Goal: Information Seeking & Learning: Understand process/instructions

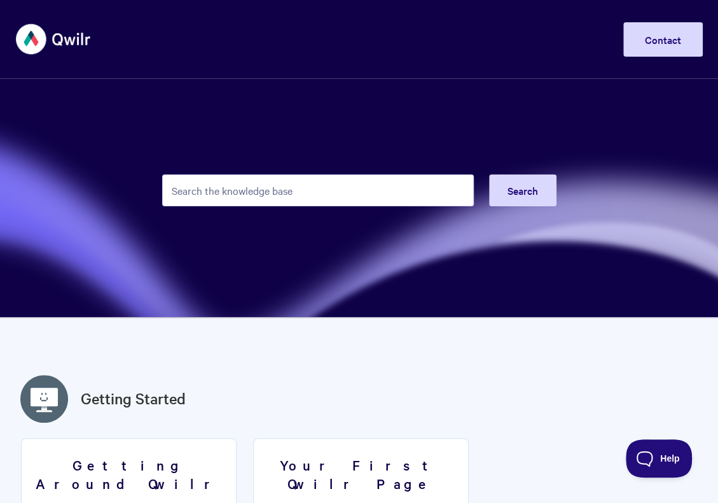
click at [286, 193] on input "Search the knowledge base" at bounding box center [318, 190] width 312 height 32
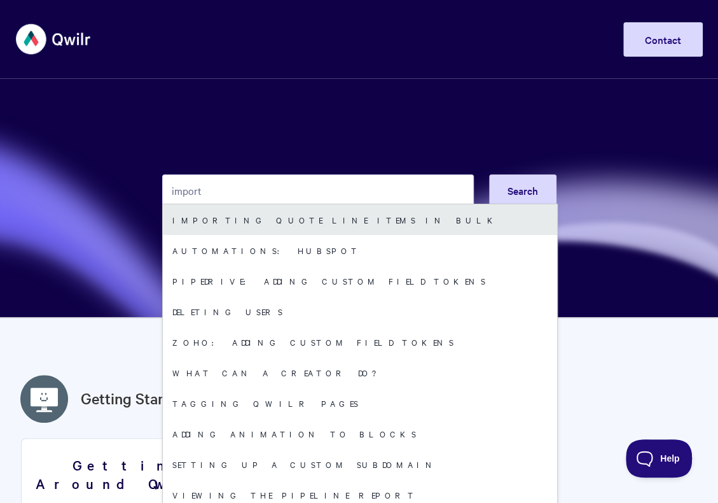
type input "import"
click at [271, 222] on link "Importing quote line items in bulk" at bounding box center [360, 219] width 394 height 31
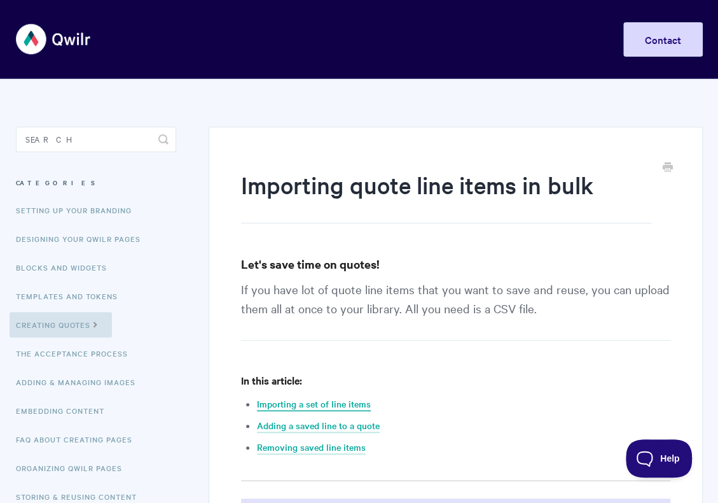
click at [327, 405] on link "Importing a set of line items" at bounding box center [314, 404] width 114 height 14
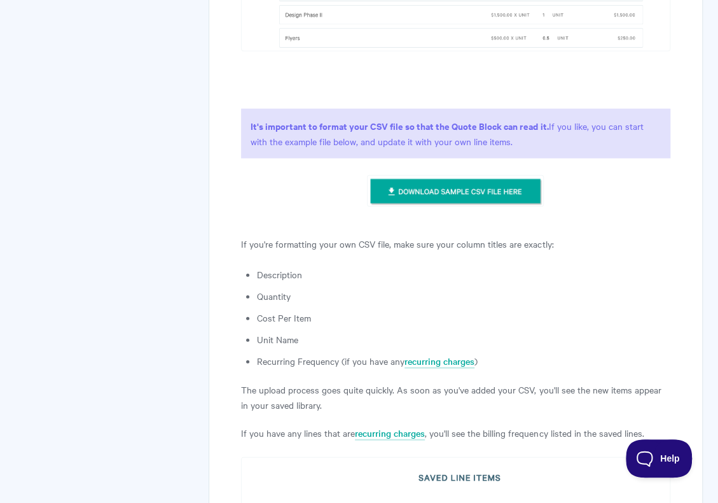
scroll to position [1246, 0]
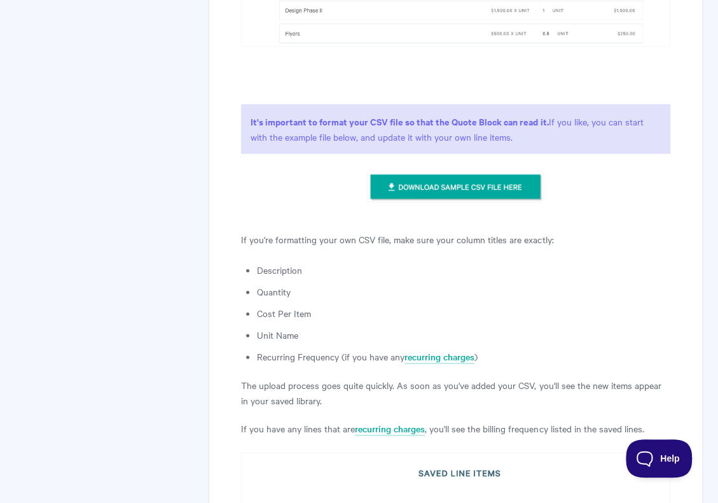
click at [440, 182] on img at bounding box center [455, 187] width 177 height 32
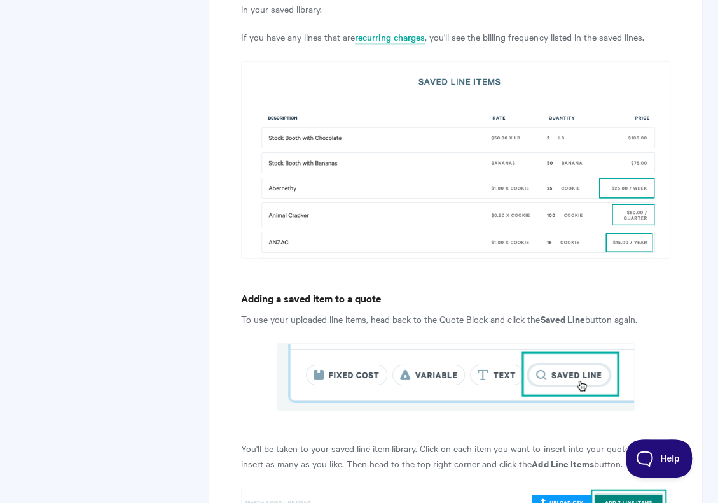
scroll to position [1692, 0]
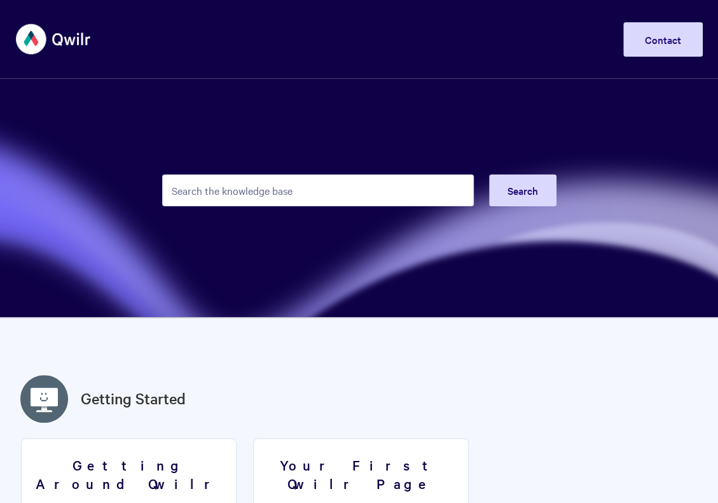
click at [282, 195] on input "Search the knowledge base" at bounding box center [318, 190] width 312 height 32
click at [303, 192] on input "Search the knowledge base" at bounding box center [318, 190] width 312 height 32
click at [308, 192] on input "Search the knowledge base" at bounding box center [318, 190] width 312 height 32
click at [202, 194] on input "upl" at bounding box center [318, 190] width 312 height 32
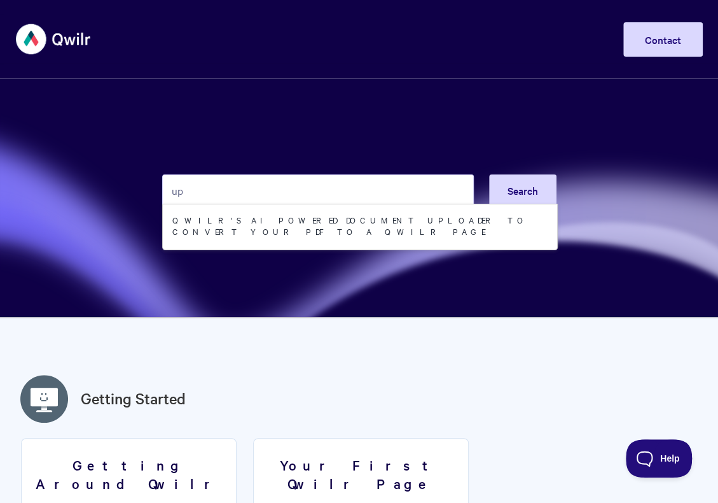
type input "u"
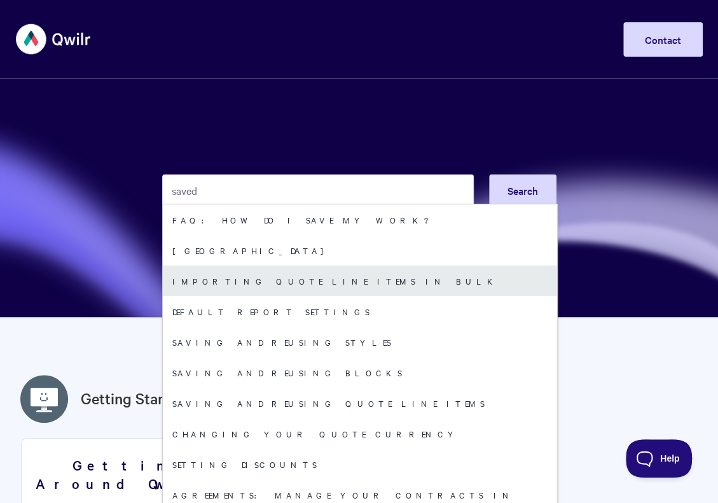
type input "saved"
click at [223, 281] on link "Importing quote line items in bulk" at bounding box center [360, 280] width 394 height 31
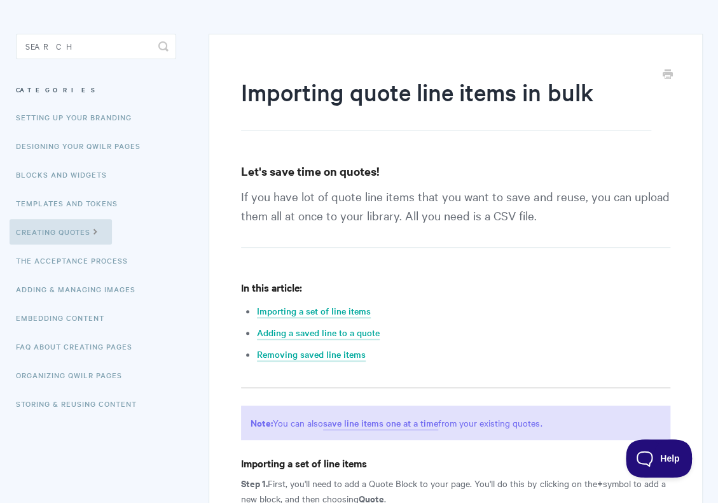
scroll to position [127, 0]
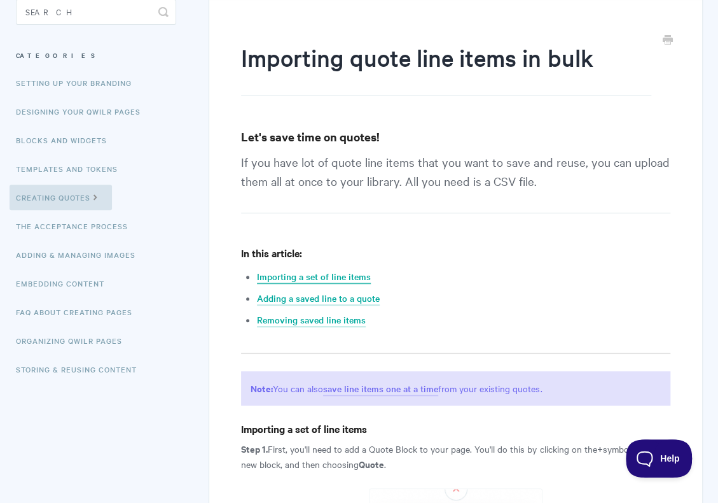
click at [309, 278] on link "Importing a set of line items" at bounding box center [314, 277] width 114 height 14
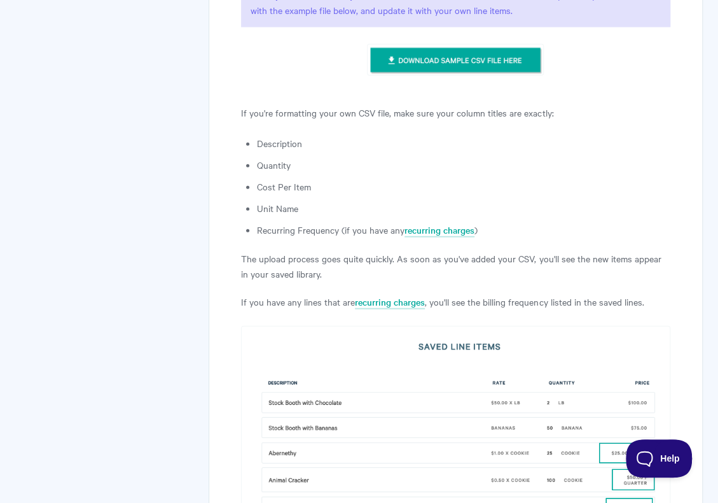
scroll to position [1374, 0]
click at [438, 54] on img at bounding box center [455, 59] width 177 height 32
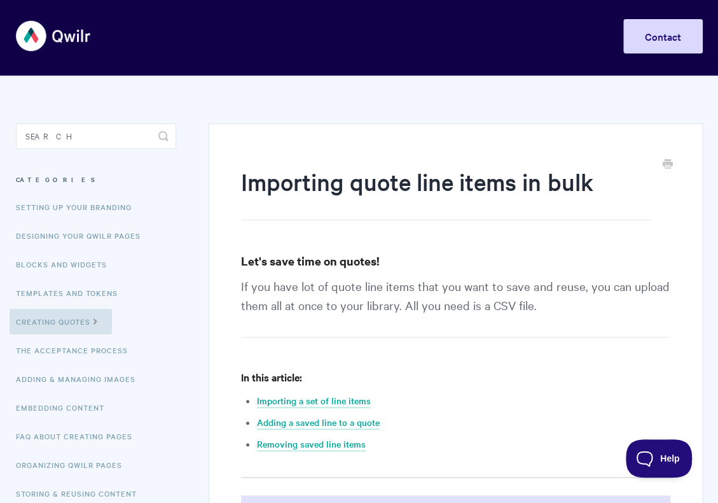
scroll to position [0, 0]
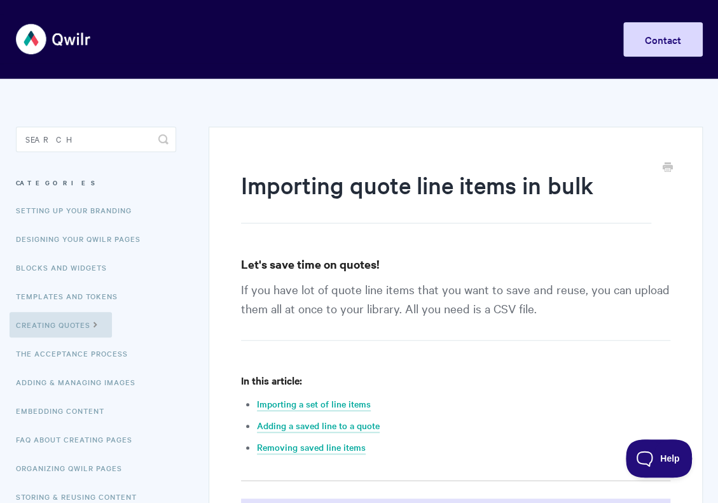
click at [31, 45] on img at bounding box center [54, 39] width 76 height 48
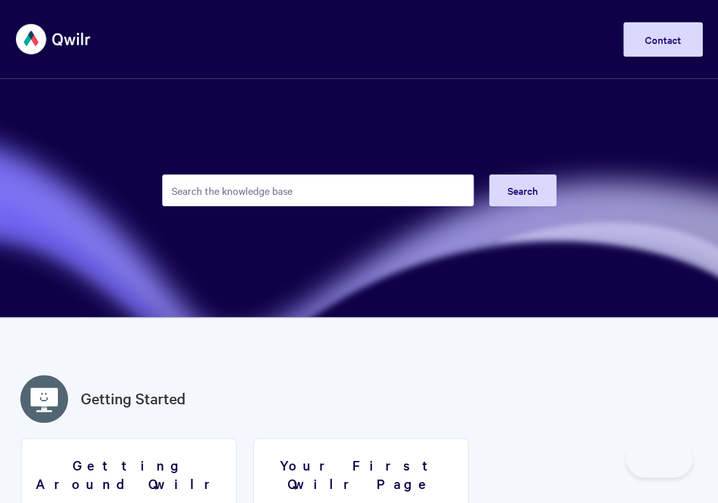
click at [254, 192] on input "Search the knowledge base" at bounding box center [318, 190] width 312 height 32
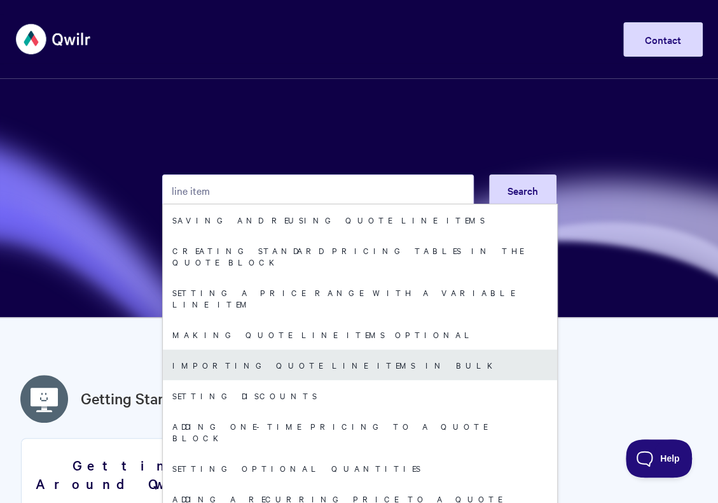
type input "line item"
click at [228, 349] on link "Importing quote line items in bulk" at bounding box center [360, 364] width 394 height 31
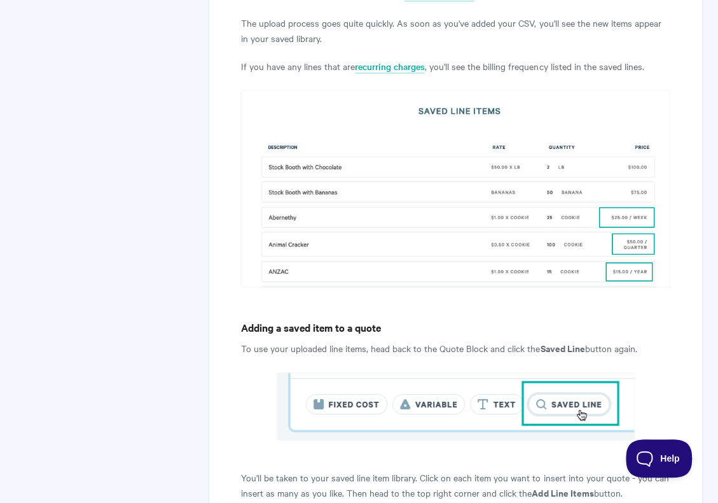
scroll to position [1654, 0]
